Goal: Obtain resource: Download file/media

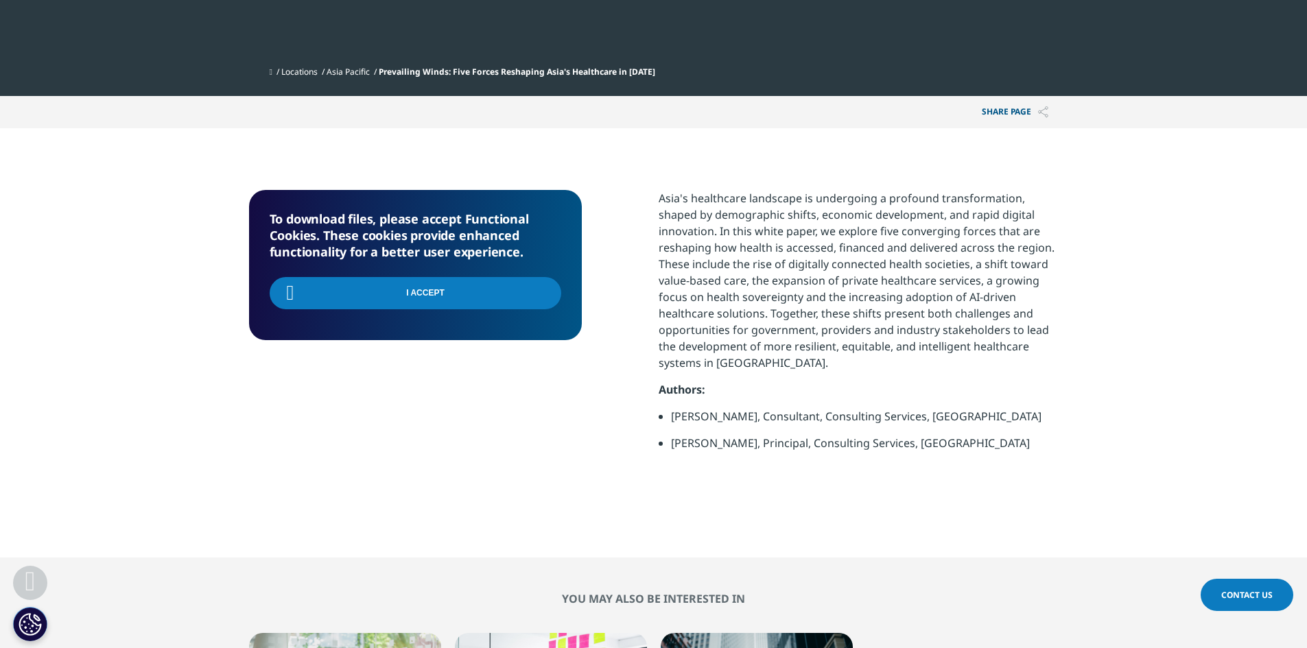
scroll to position [470, 0]
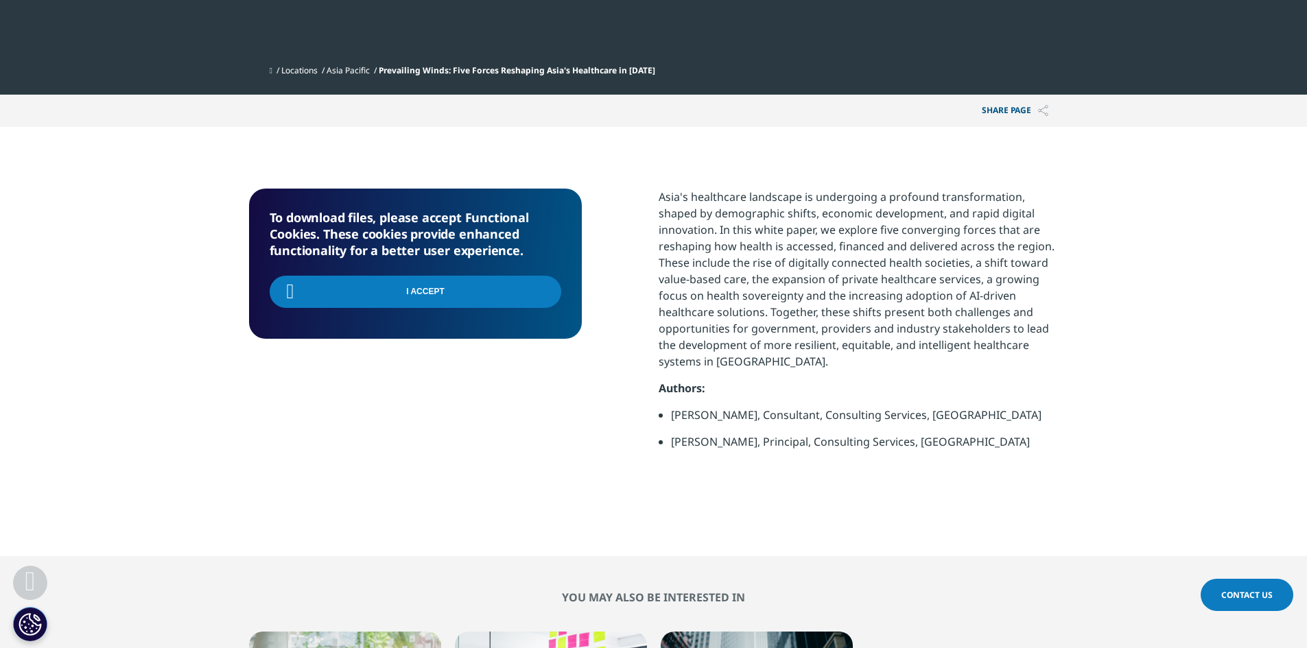
click at [766, 257] on p "Asia's healthcare landscape is undergoing a profound transformation, shaped by …" at bounding box center [859, 284] width 400 height 191
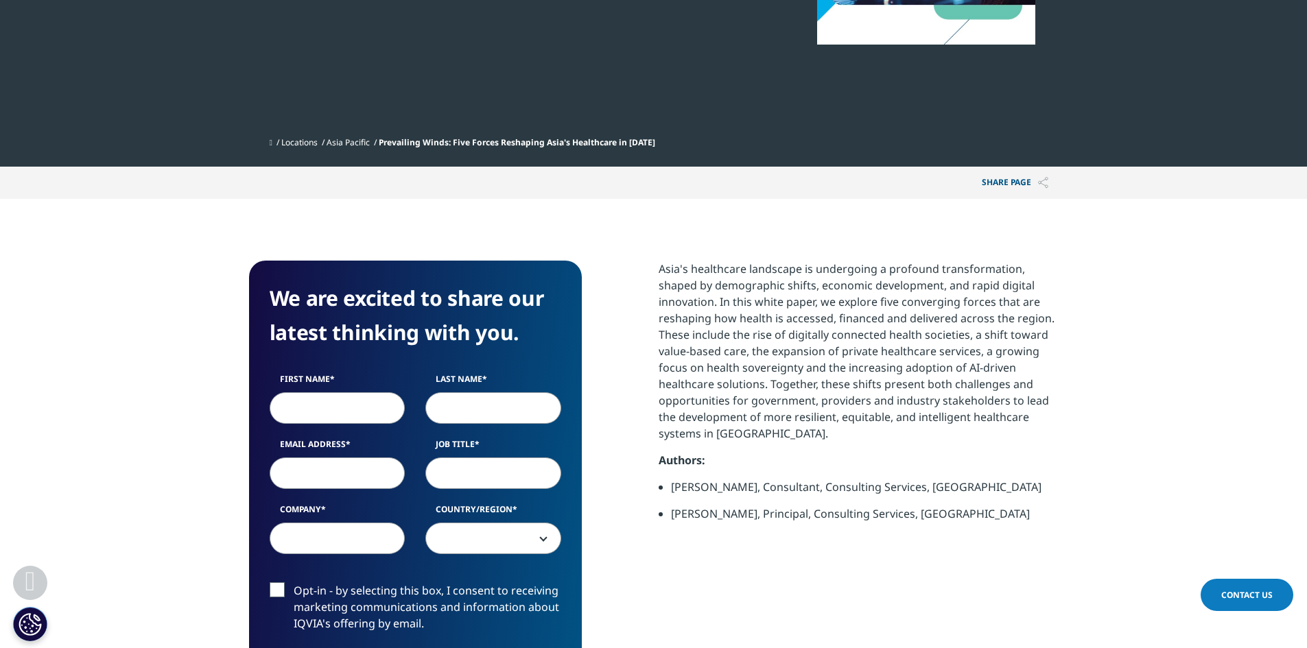
scroll to position [264, 0]
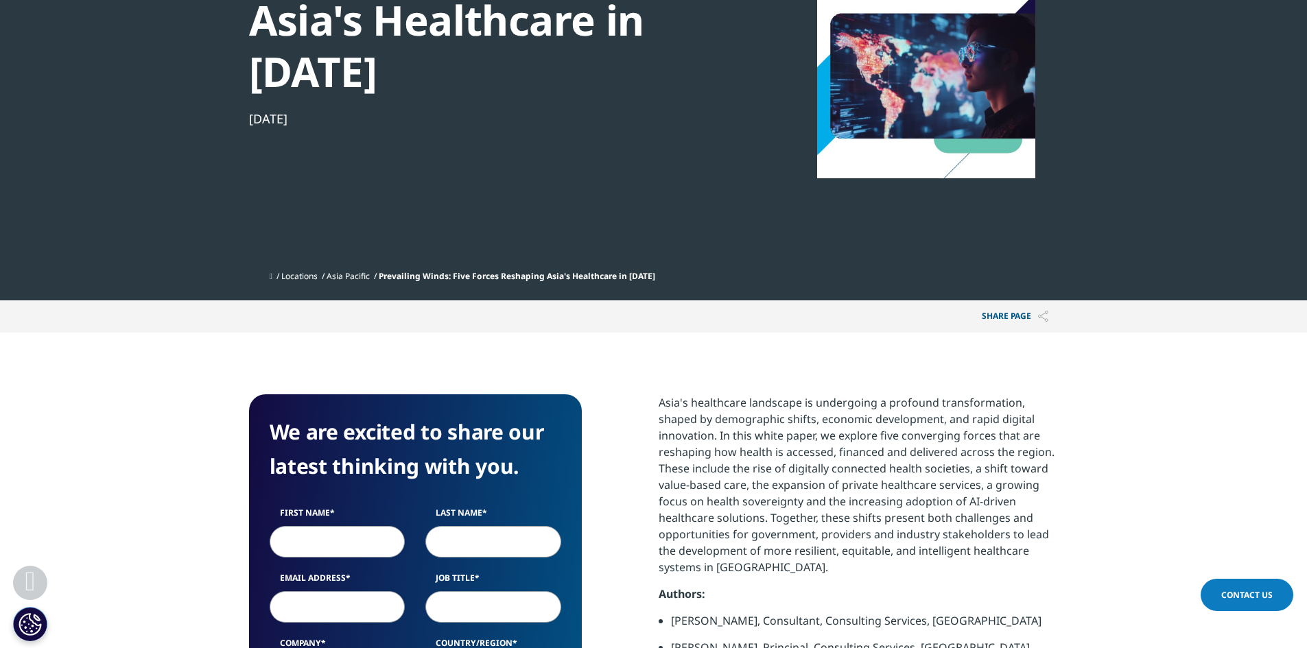
click at [314, 536] on input "First Name" at bounding box center [338, 542] width 136 height 32
type input "Praveen"
type input "sHARMA"
type input "[EMAIL_ADDRESS][DOMAIN_NAME]"
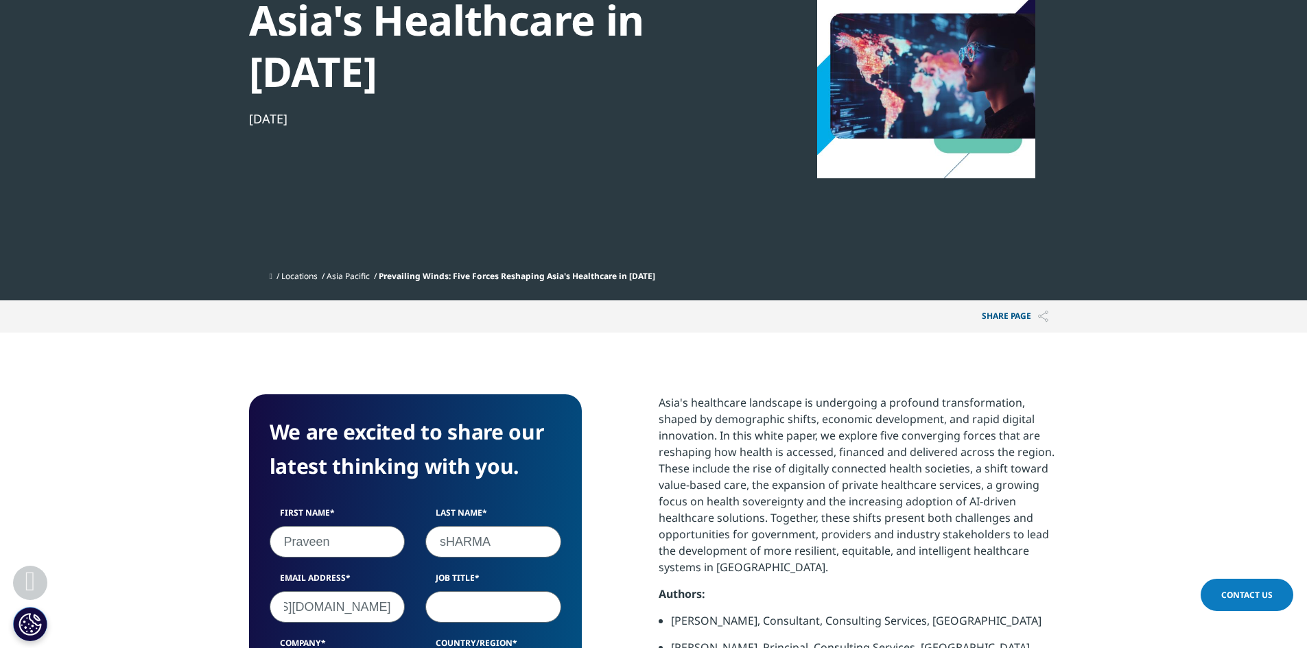
scroll to position [0, 0]
type input "m"
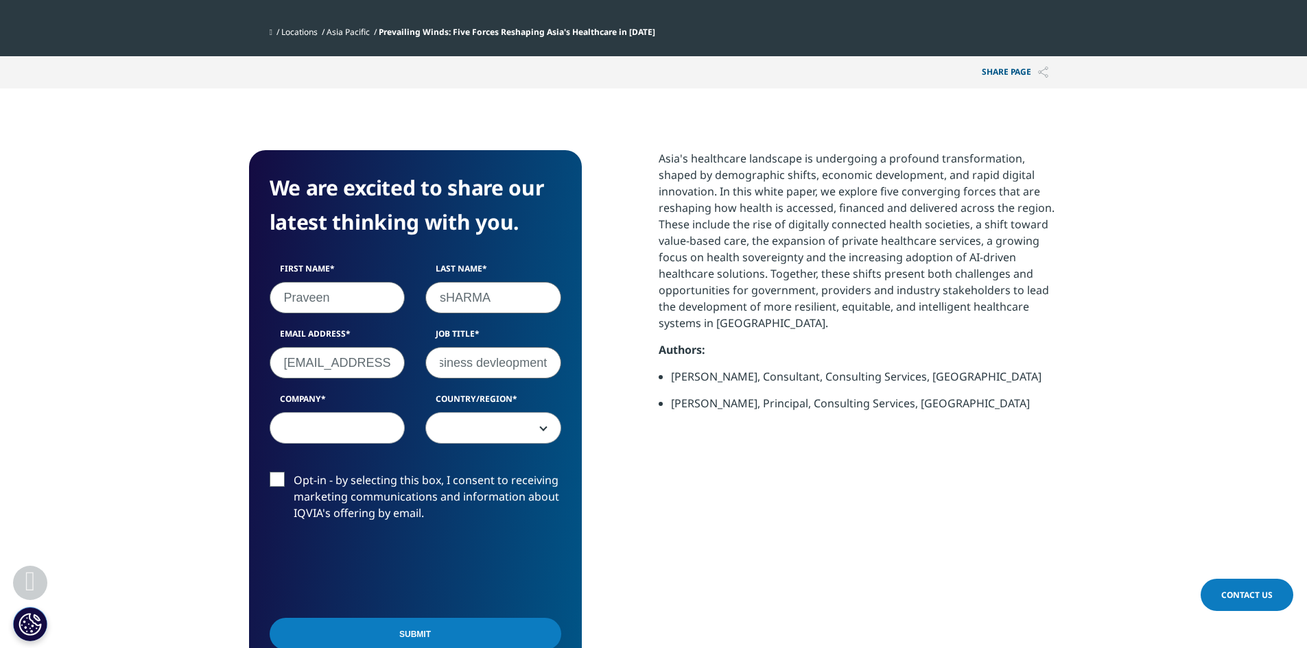
scroll to position [539, 0]
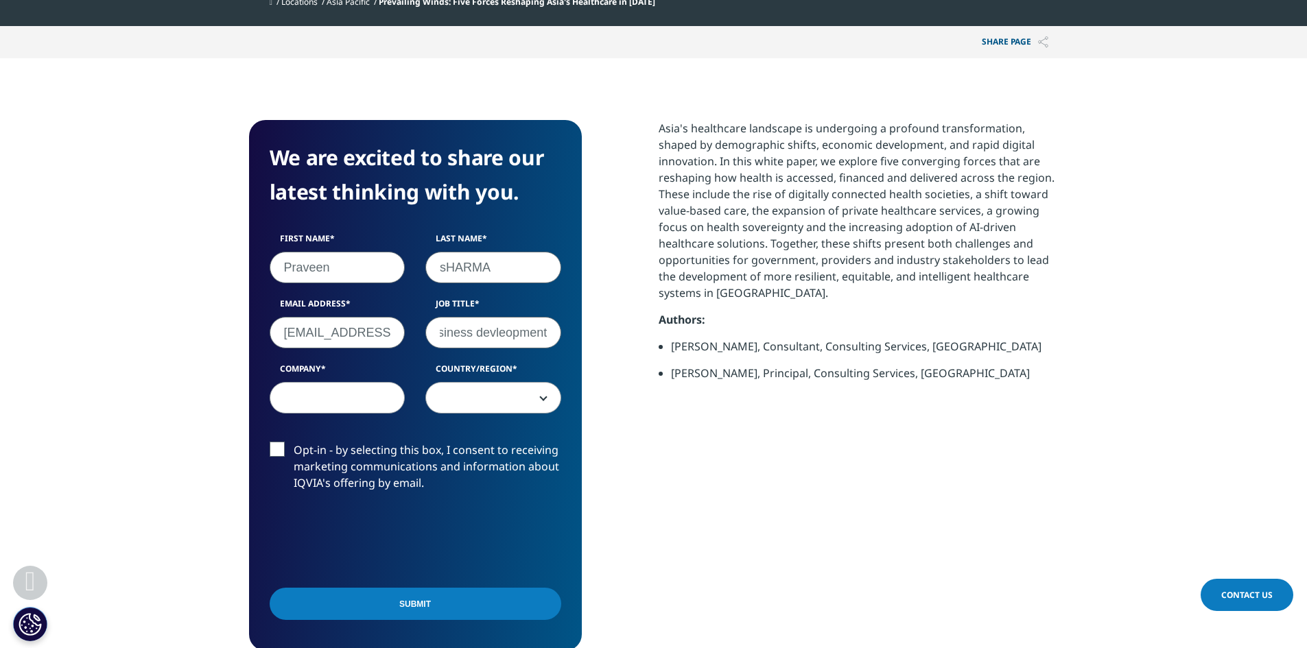
type input "Manager Business devleopment"
click at [324, 405] on input "Company" at bounding box center [338, 398] width 136 height 32
type input "Metamorphosys technologies"
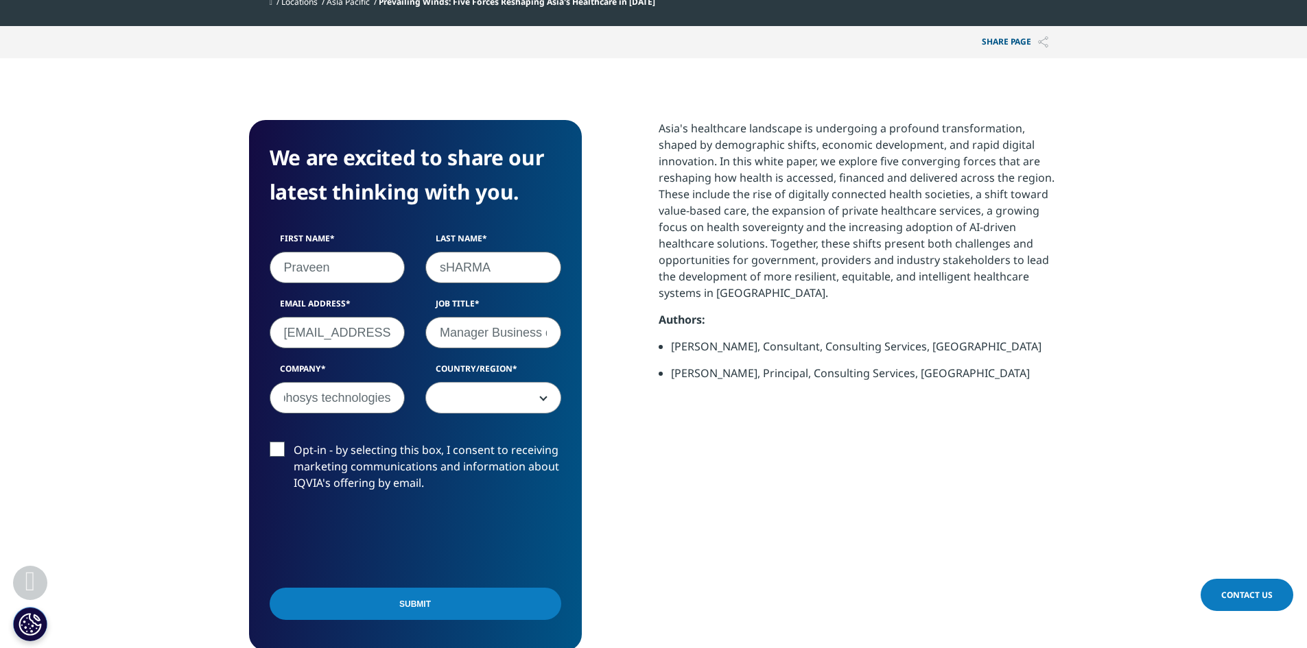
click at [530, 397] on span at bounding box center [493, 399] width 134 height 32
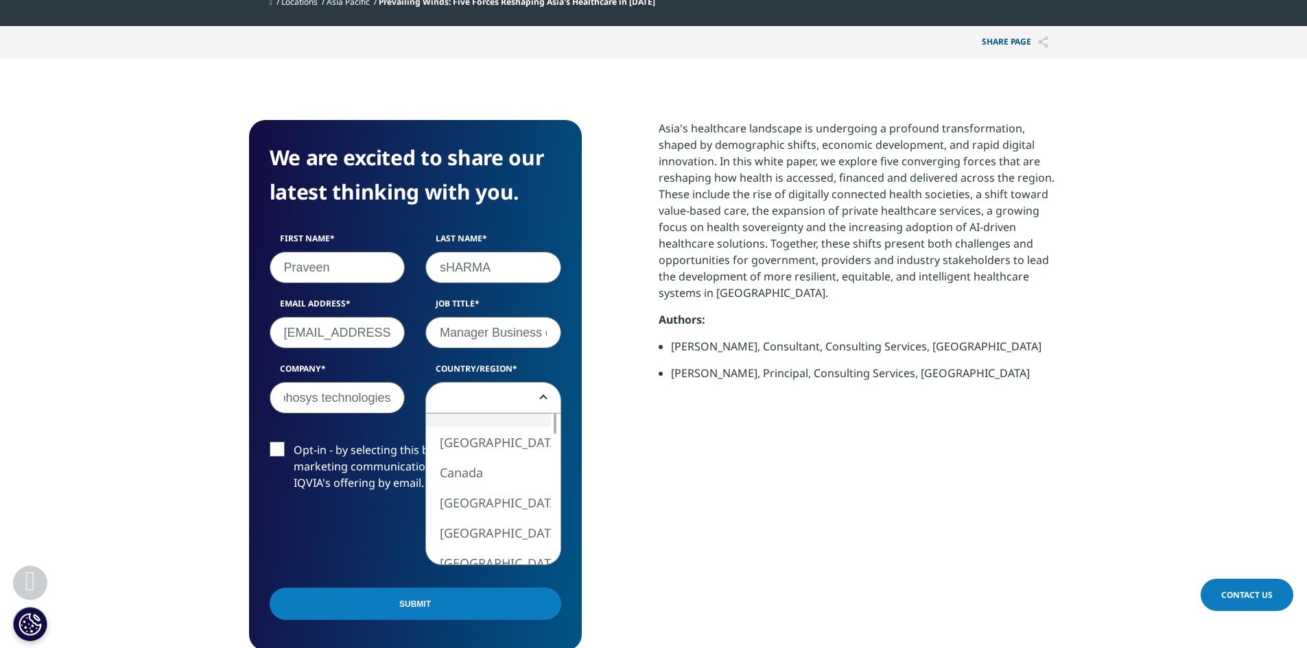
scroll to position [0, 0]
select select "India"
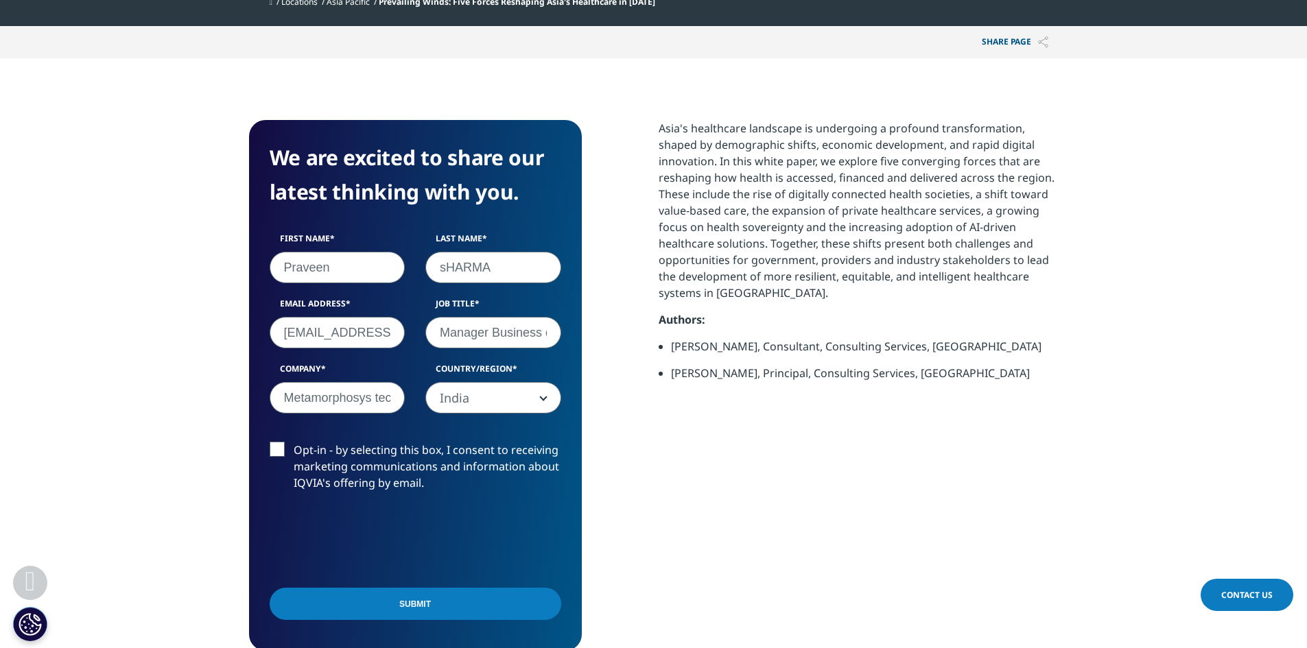
click at [274, 446] on label "Opt-in - by selecting this box, I consent to receiving marketing communications…" at bounding box center [416, 470] width 292 height 57
click at [294, 442] on input "Opt-in - by selecting this box, I consent to receiving marketing communications…" at bounding box center [294, 442] width 0 height 0
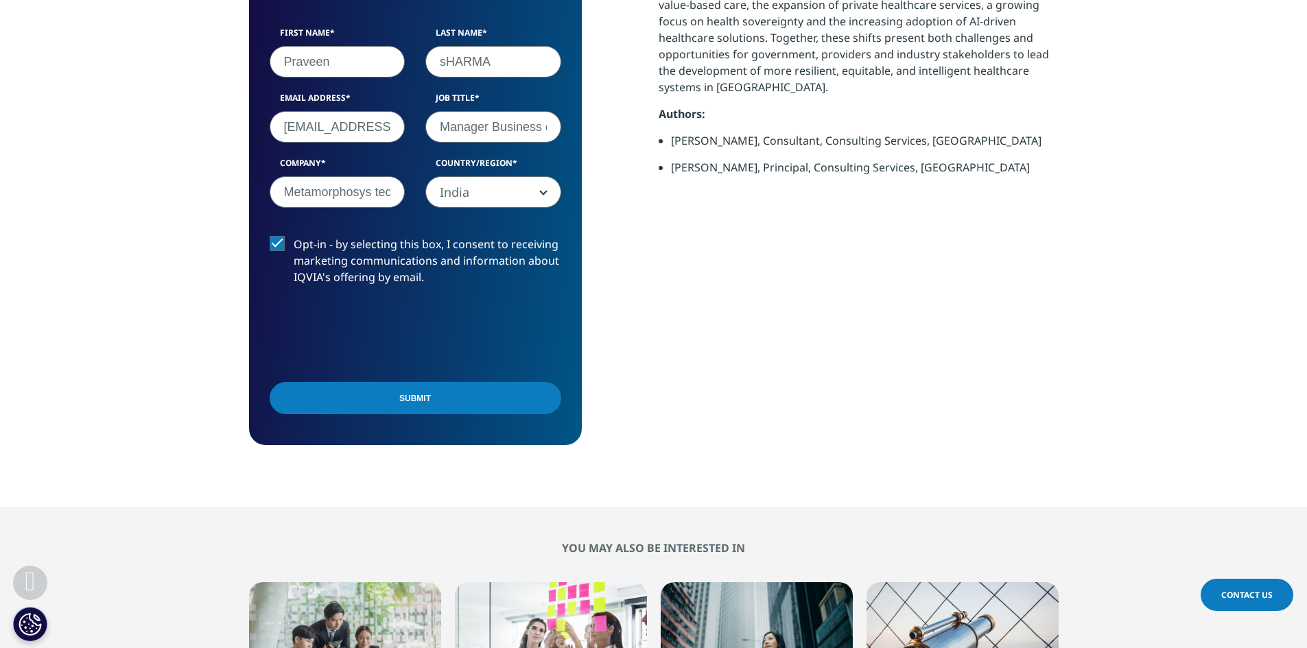
click at [429, 401] on input "Submit" at bounding box center [416, 398] width 292 height 32
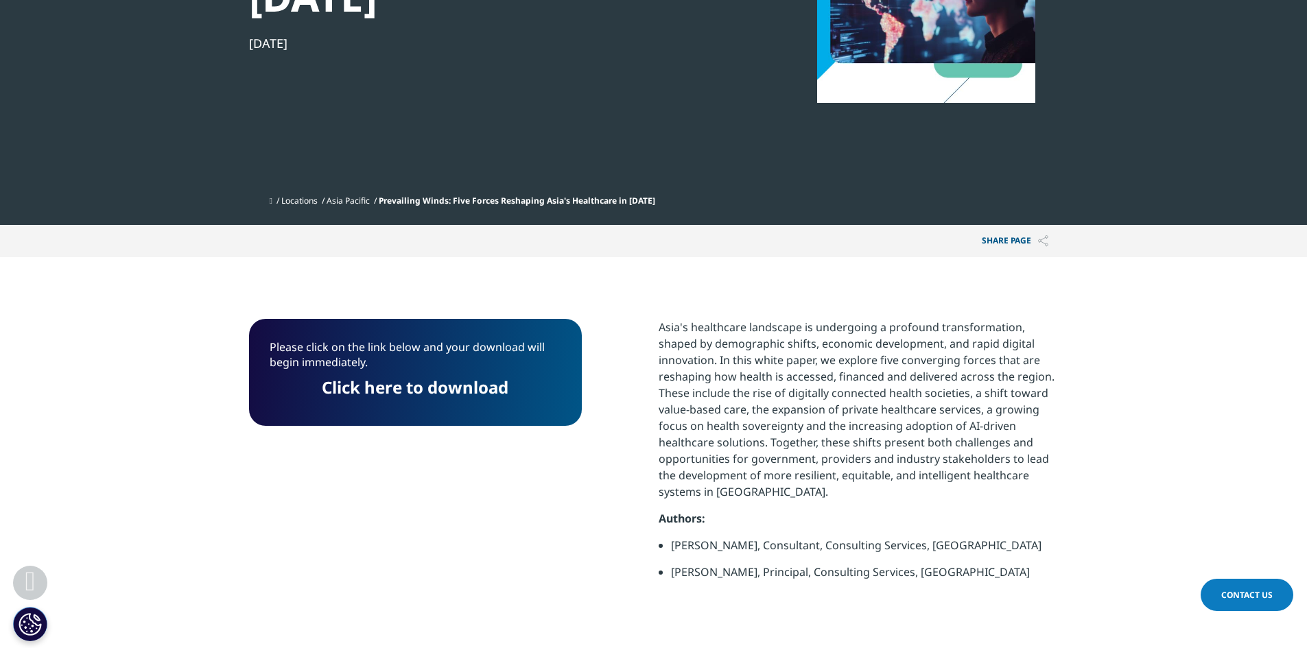
scroll to position [336, 0]
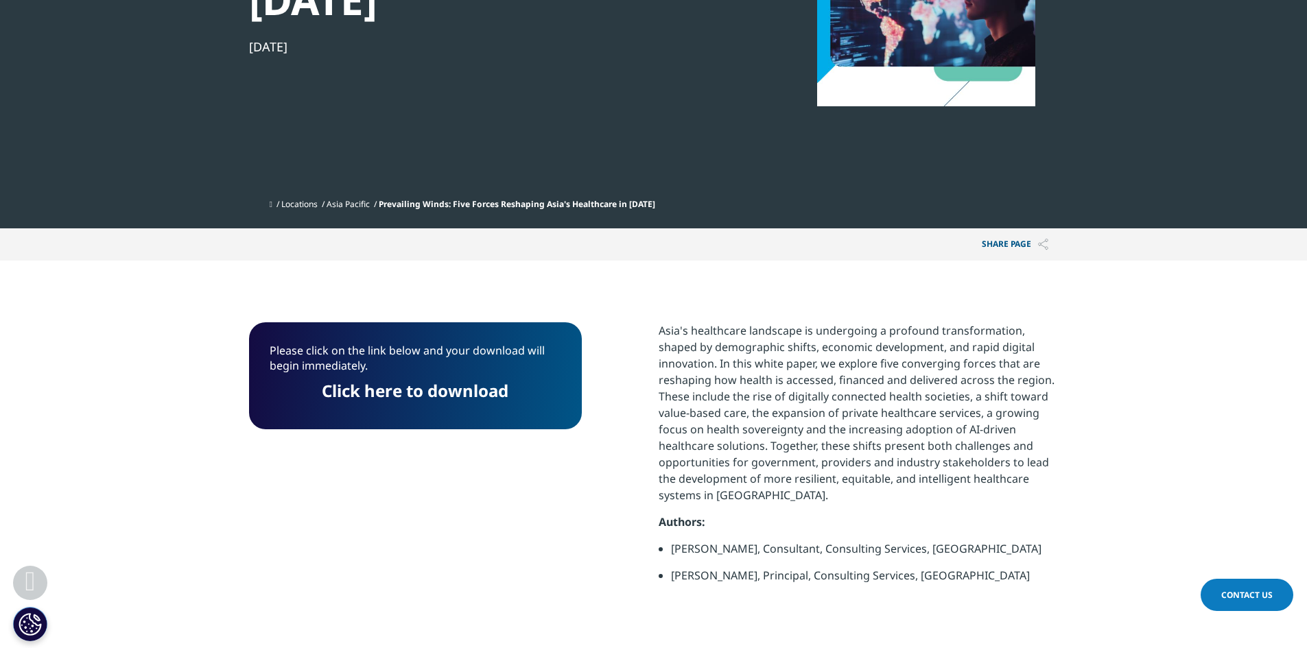
drag, startPoint x: 401, startPoint y: 397, endPoint x: 568, endPoint y: 491, distance: 191.4
click at [401, 397] on link "Click here to download" at bounding box center [415, 390] width 187 height 23
